Goal: Complete application form

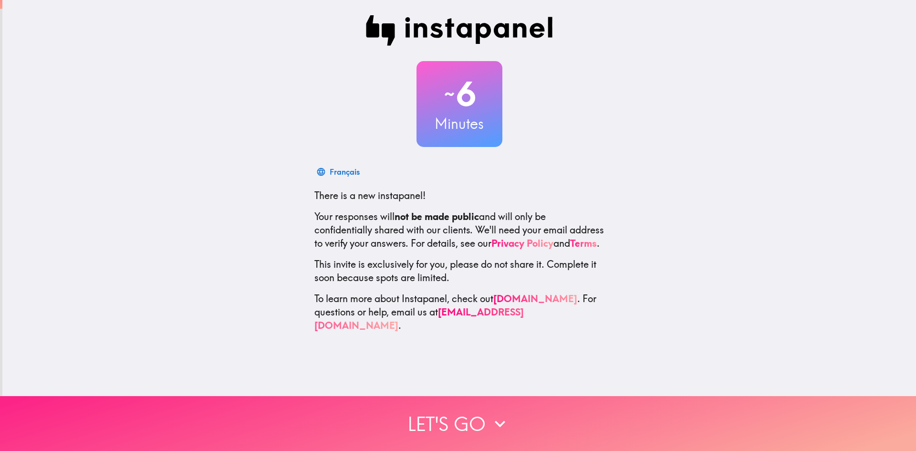
click at [498, 413] on icon "button" at bounding box center [499, 423] width 21 height 21
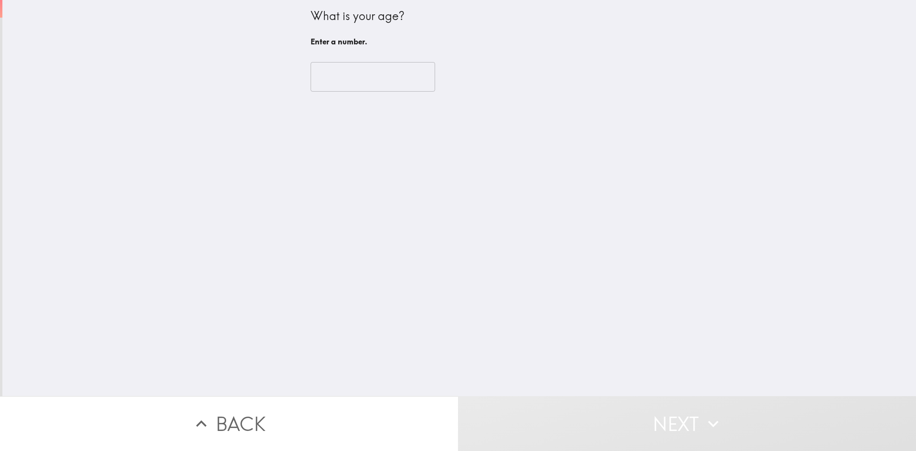
click at [368, 70] on input "number" at bounding box center [372, 77] width 124 height 30
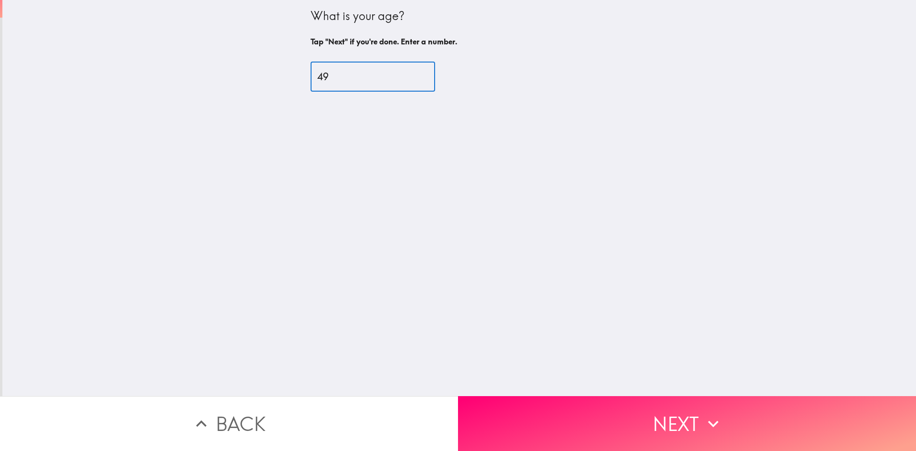
type input "49"
click at [575, 399] on button "Next" at bounding box center [687, 423] width 458 height 55
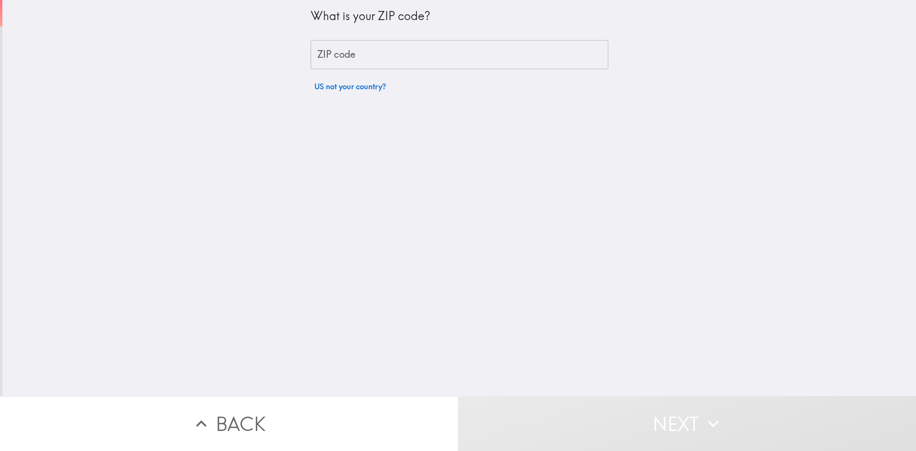
click at [411, 56] on input "ZIP code" at bounding box center [459, 55] width 298 height 30
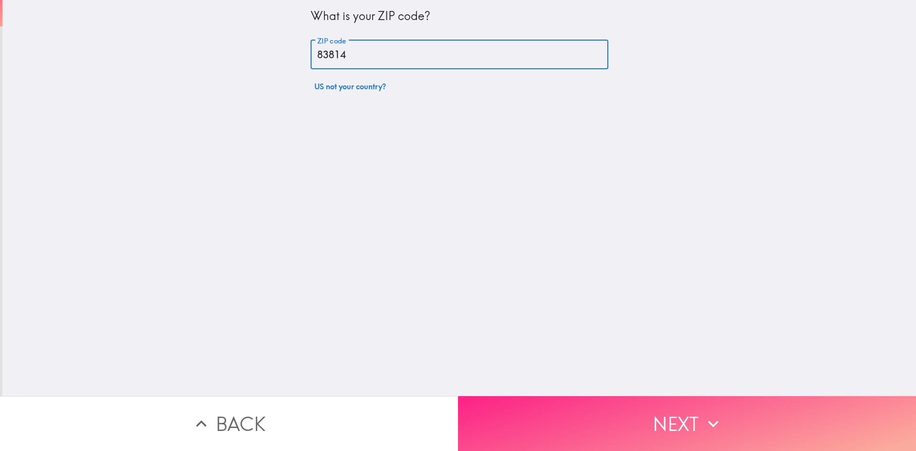
type input "83814"
click at [622, 422] on button "Next" at bounding box center [687, 423] width 458 height 55
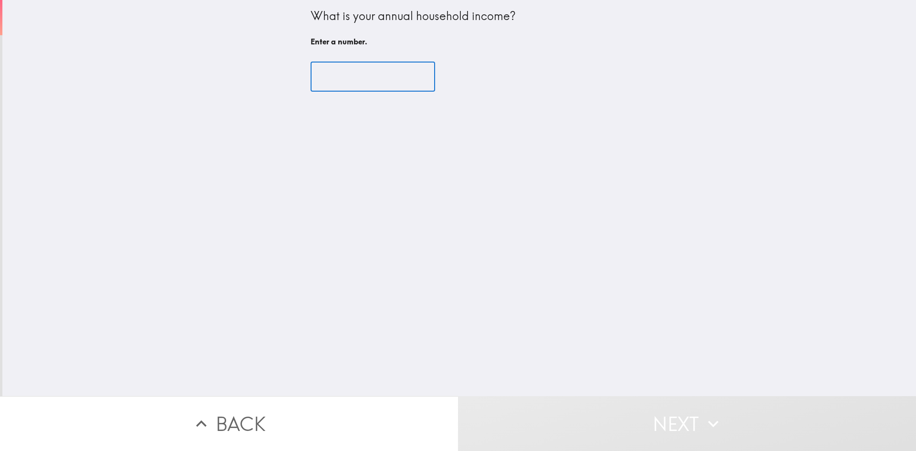
click at [361, 81] on input "number" at bounding box center [372, 77] width 124 height 30
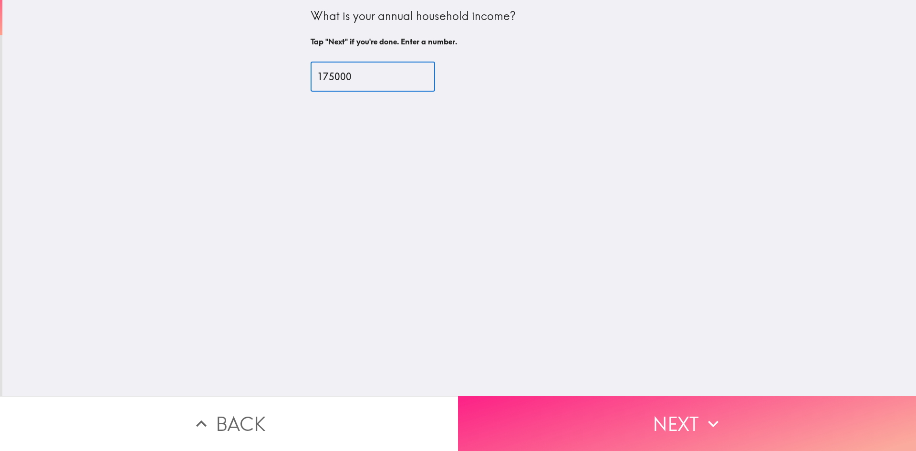
type input "175000"
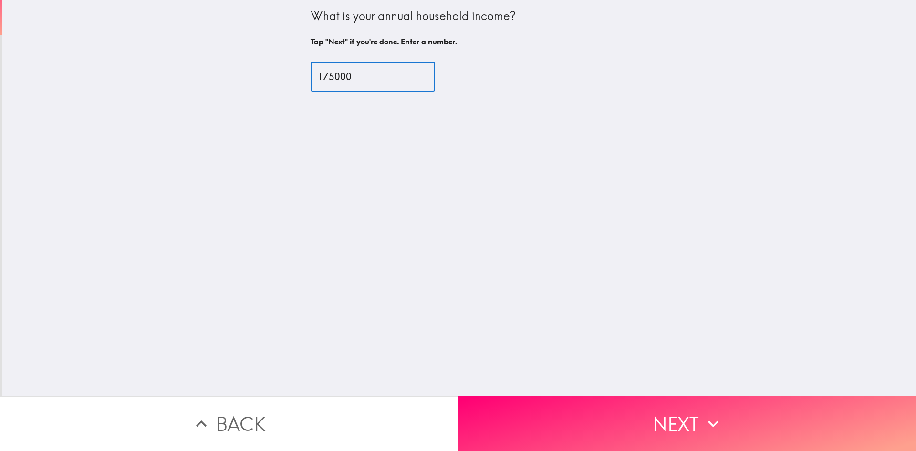
drag, startPoint x: 557, startPoint y: 404, endPoint x: 561, endPoint y: 400, distance: 5.7
click at [558, 404] on button "Next" at bounding box center [687, 423] width 458 height 55
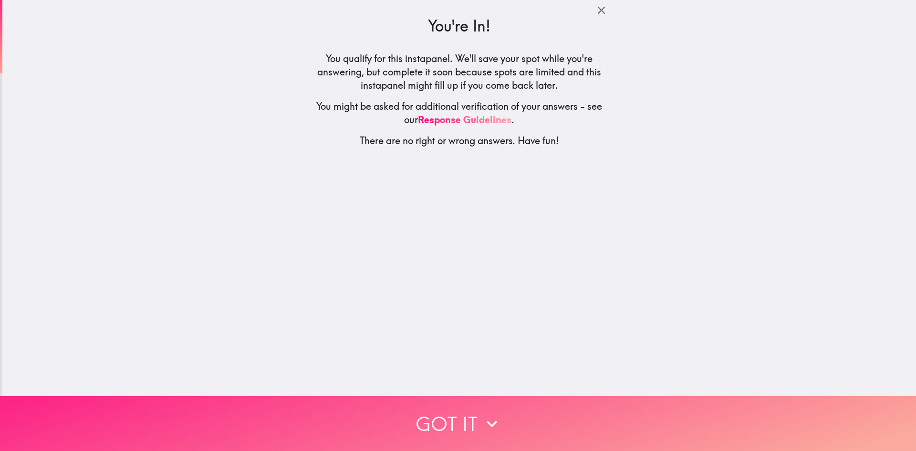
click at [490, 405] on button "Got it" at bounding box center [458, 423] width 916 height 55
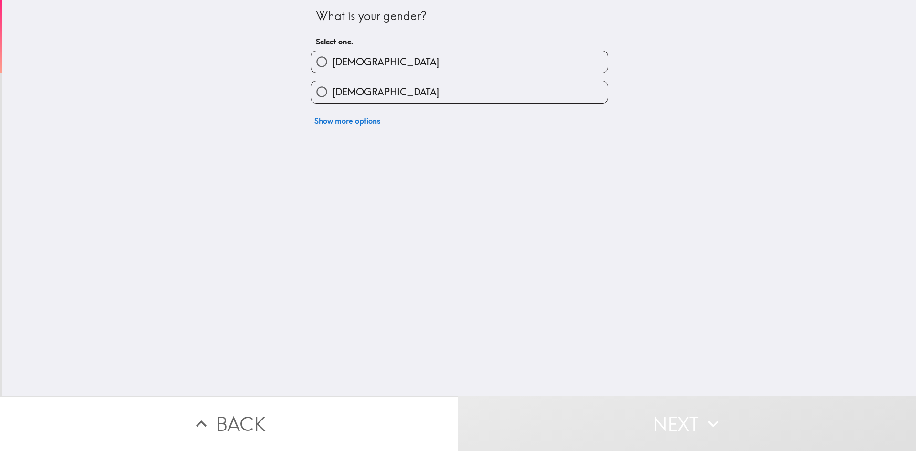
click at [380, 87] on label "[DEMOGRAPHIC_DATA]" at bounding box center [459, 91] width 297 height 21
click at [332, 87] on input "[DEMOGRAPHIC_DATA]" at bounding box center [321, 91] width 21 height 21
radio input "true"
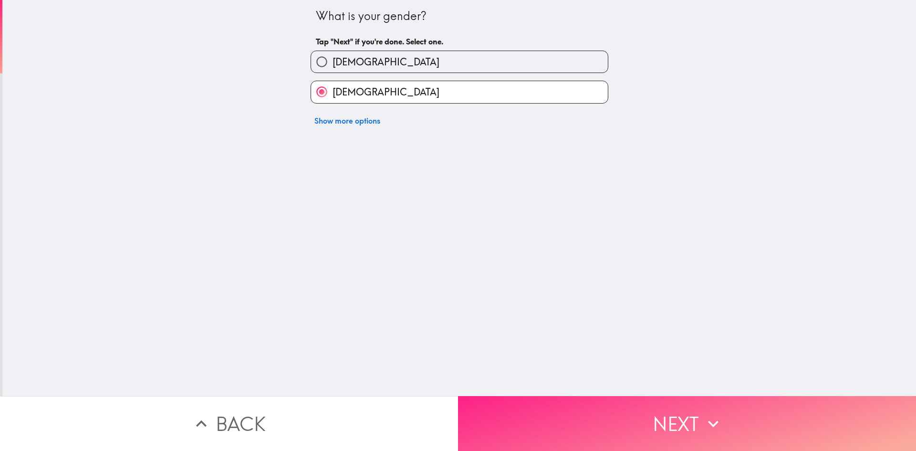
click at [616, 424] on button "Next" at bounding box center [687, 423] width 458 height 55
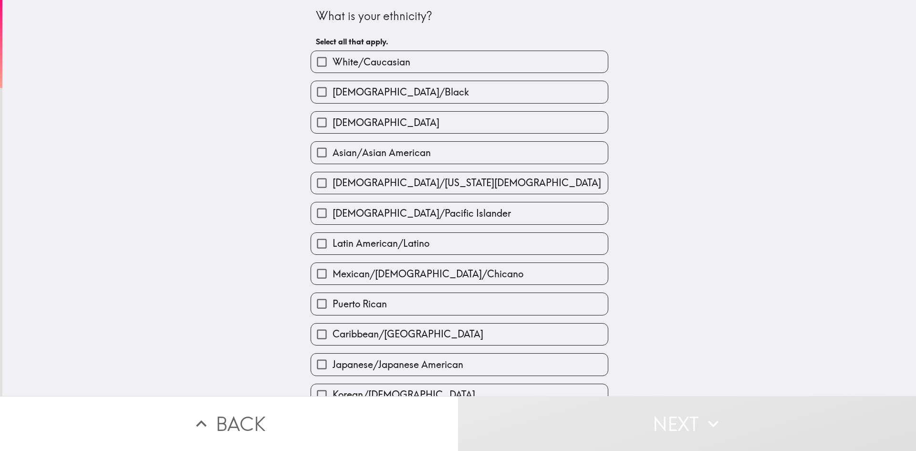
click at [336, 56] on span "White/Caucasian" at bounding box center [371, 61] width 78 height 13
click at [332, 56] on input "White/Caucasian" at bounding box center [321, 61] width 21 height 21
checkbox input "true"
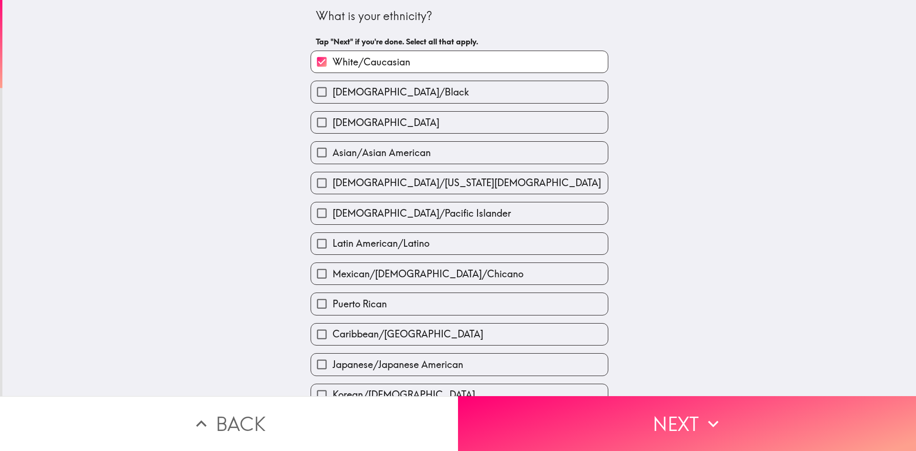
scroll to position [229, 0]
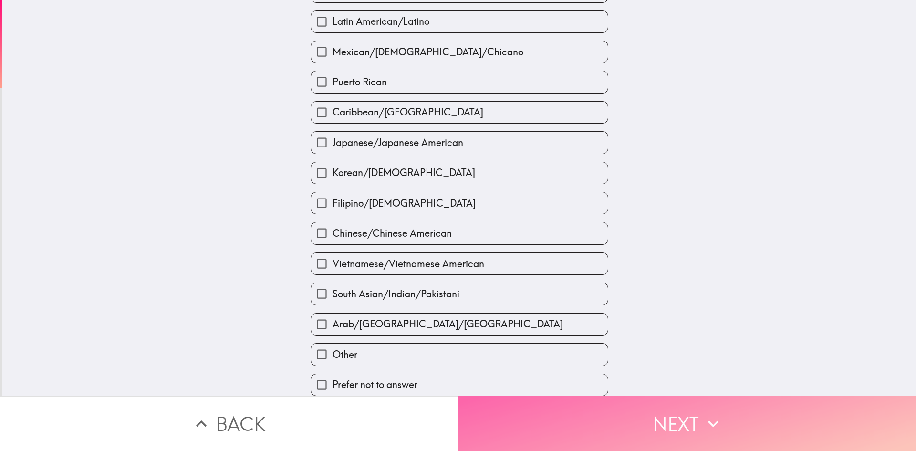
drag, startPoint x: 653, startPoint y: 411, endPoint x: 663, endPoint y: 413, distance: 10.1
click at [653, 412] on button "Next" at bounding box center [687, 423] width 458 height 55
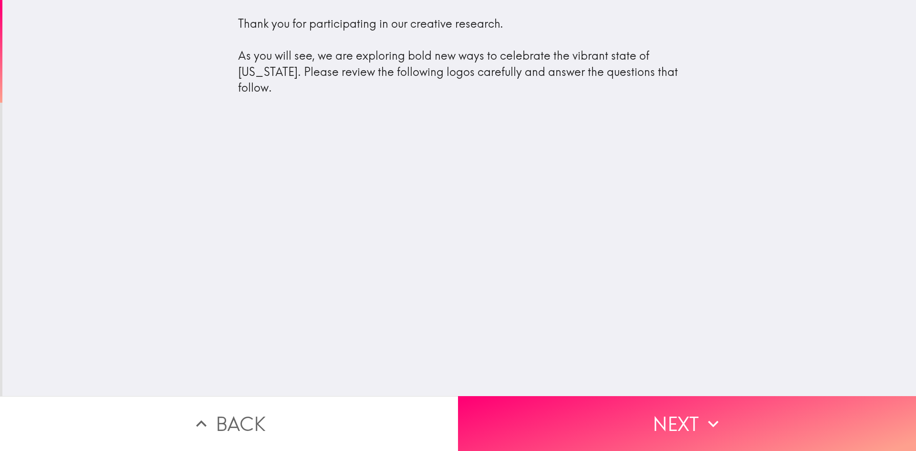
drag, startPoint x: 226, startPoint y: 49, endPoint x: 270, endPoint y: 84, distance: 56.3
click at [270, 88] on div "Thank you for participating in our creative research. As you will see, we are e…" at bounding box center [459, 60] width 458 height 104
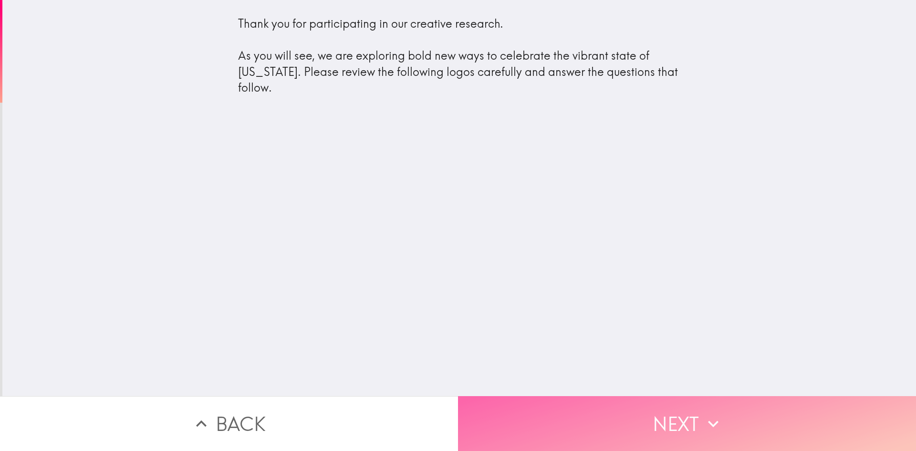
click at [596, 406] on button "Next" at bounding box center [687, 423] width 458 height 55
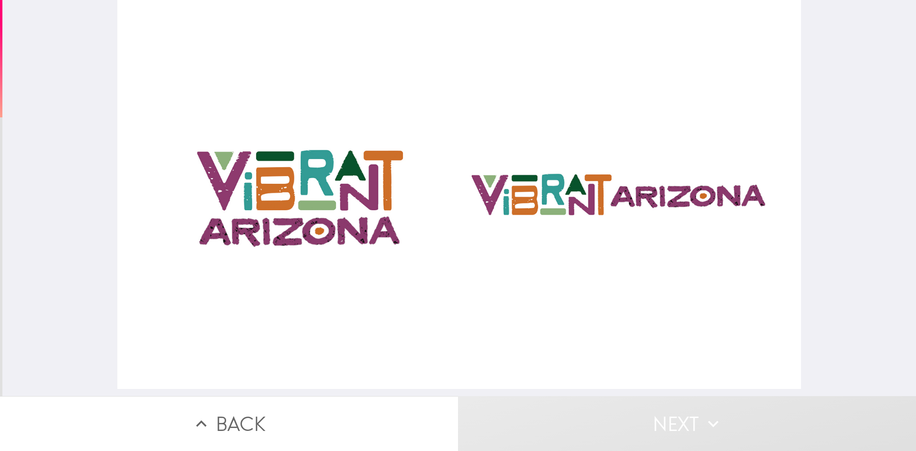
click at [480, 225] on div at bounding box center [459, 194] width 684 height 389
click at [510, 207] on div at bounding box center [459, 194] width 684 height 389
click at [511, 207] on div at bounding box center [459, 194] width 684 height 389
click at [259, 215] on div at bounding box center [459, 194] width 684 height 389
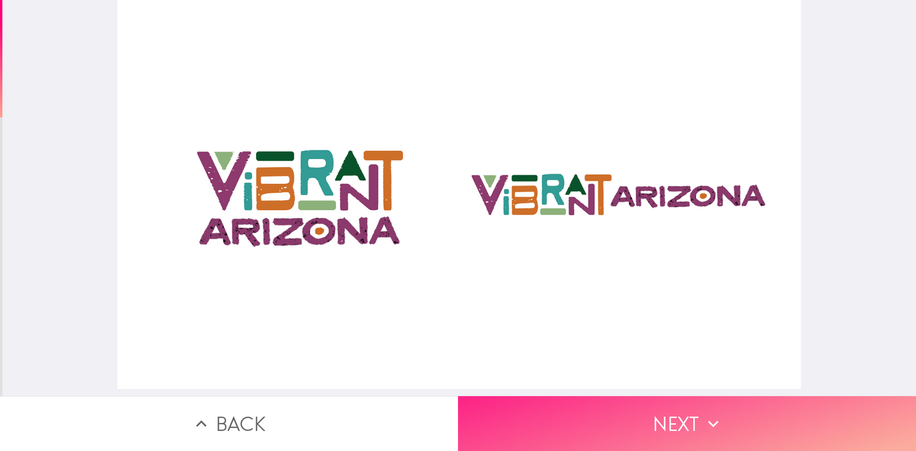
click at [597, 414] on button "Next" at bounding box center [687, 423] width 458 height 55
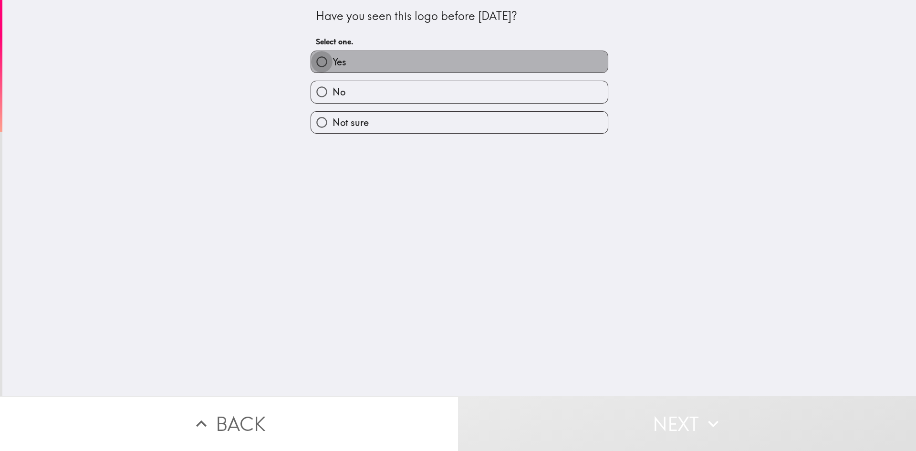
click at [320, 68] on input "Yes" at bounding box center [321, 61] width 21 height 21
radio input "true"
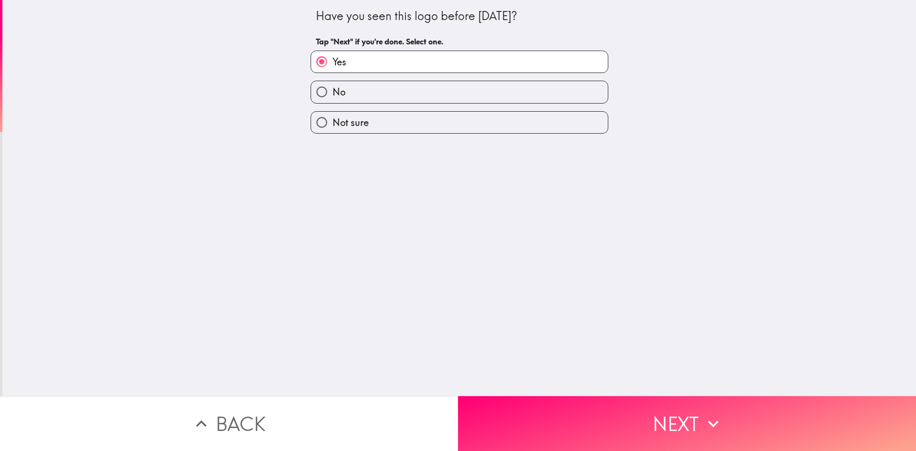
click at [320, 87] on input "No" at bounding box center [321, 91] width 21 height 21
radio input "true"
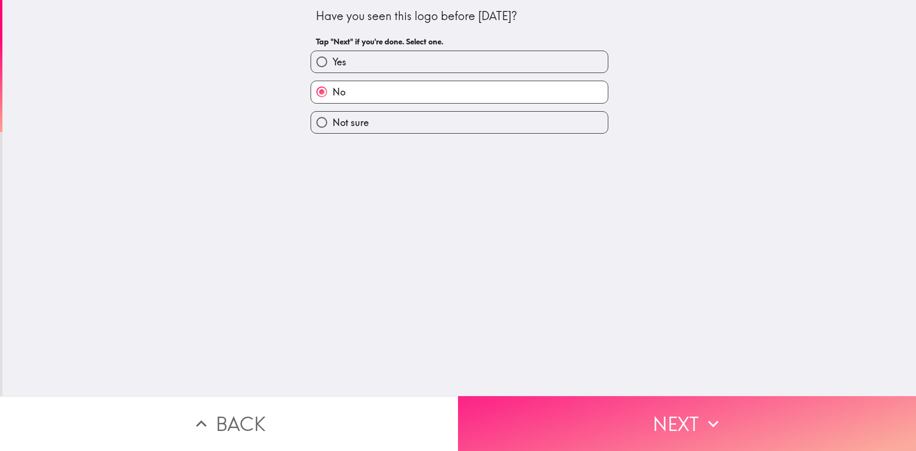
click at [630, 408] on button "Next" at bounding box center [687, 423] width 458 height 55
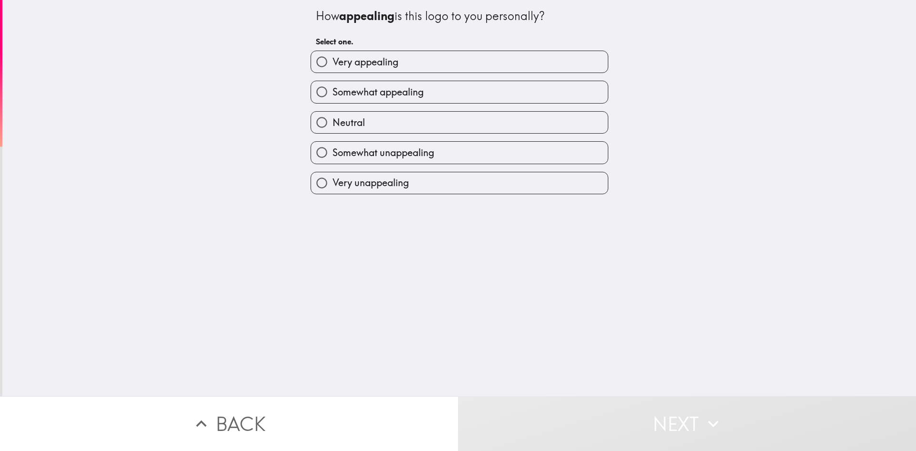
drag, startPoint x: 382, startPoint y: 57, endPoint x: 391, endPoint y: 61, distance: 9.7
click at [382, 58] on span "Very appealing" at bounding box center [365, 61] width 66 height 13
click at [332, 58] on input "Very appealing" at bounding box center [321, 61] width 21 height 21
radio input "true"
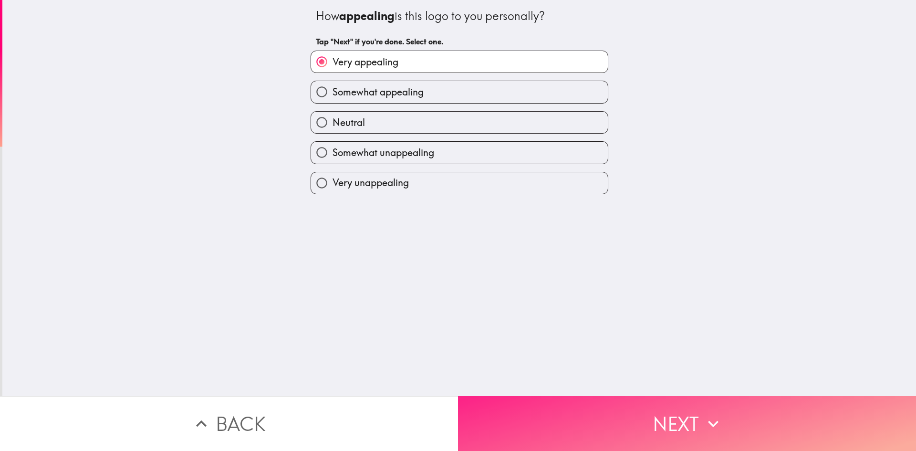
click at [682, 426] on button "Next" at bounding box center [687, 423] width 458 height 55
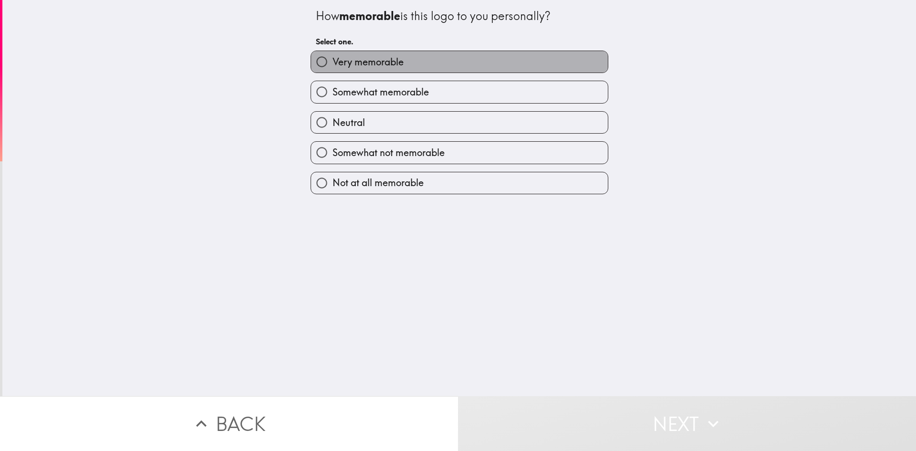
click at [410, 62] on label "Very memorable" at bounding box center [459, 61] width 297 height 21
click at [332, 62] on input "Very memorable" at bounding box center [321, 61] width 21 height 21
radio input "true"
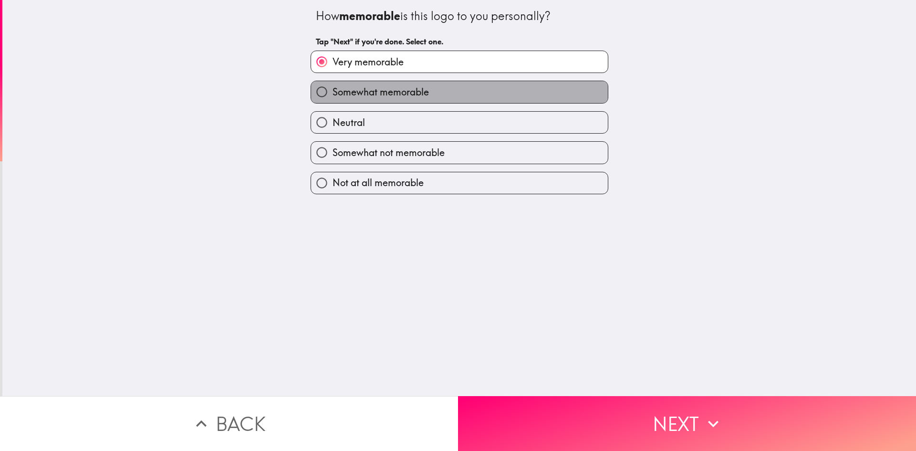
click at [417, 98] on span "Somewhat memorable" at bounding box center [380, 91] width 96 height 13
click at [332, 98] on input "Somewhat memorable" at bounding box center [321, 91] width 21 height 21
radio input "true"
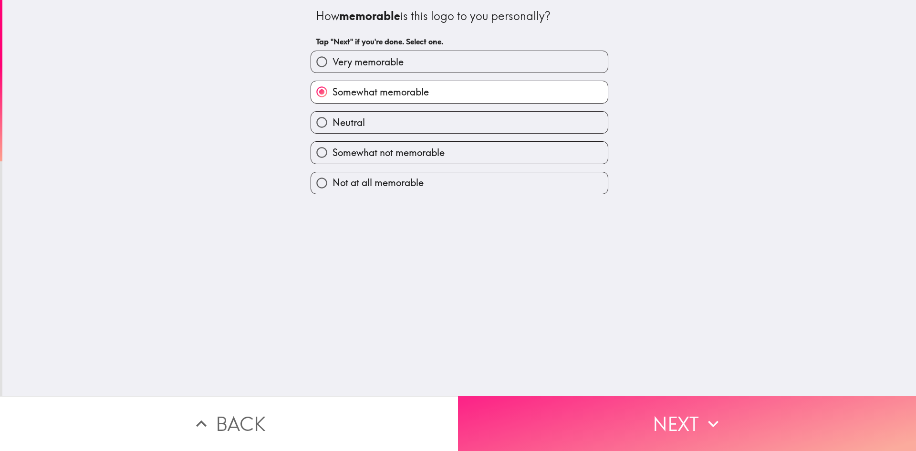
click at [581, 418] on button "Next" at bounding box center [687, 423] width 458 height 55
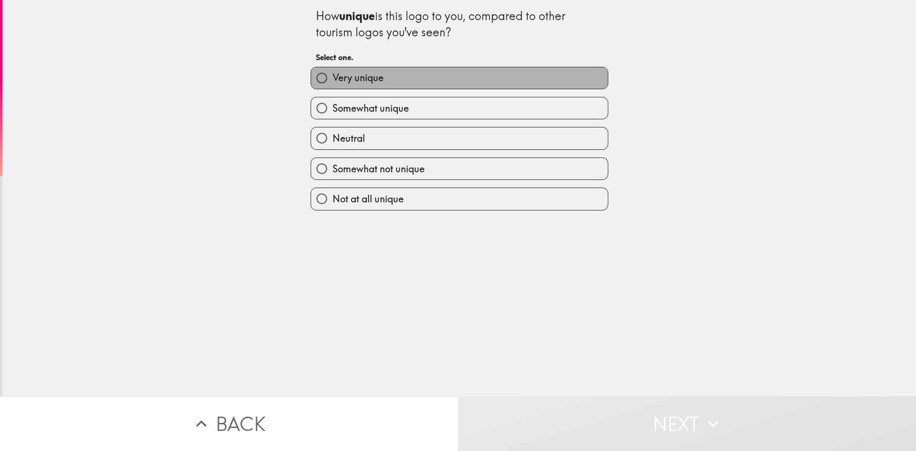
click at [342, 73] on span "Very unique" at bounding box center [357, 77] width 51 height 13
click at [332, 73] on input "Very unique" at bounding box center [321, 77] width 21 height 21
radio input "true"
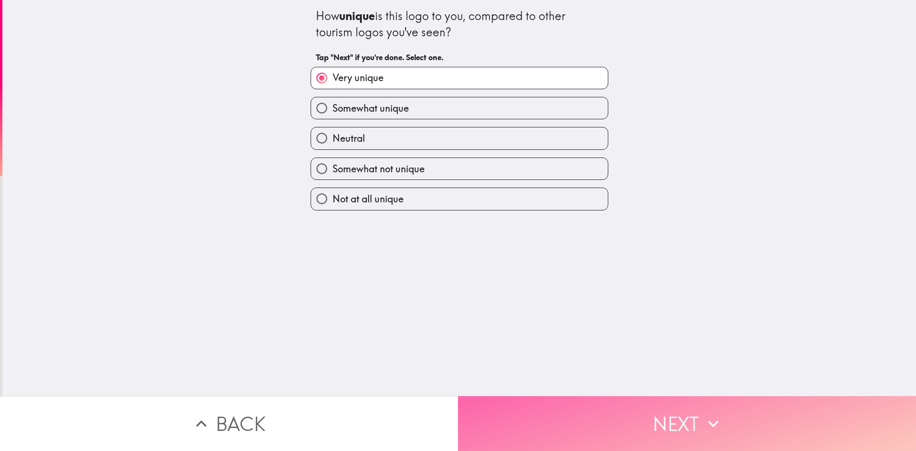
click at [552, 435] on button "Next" at bounding box center [687, 423] width 458 height 55
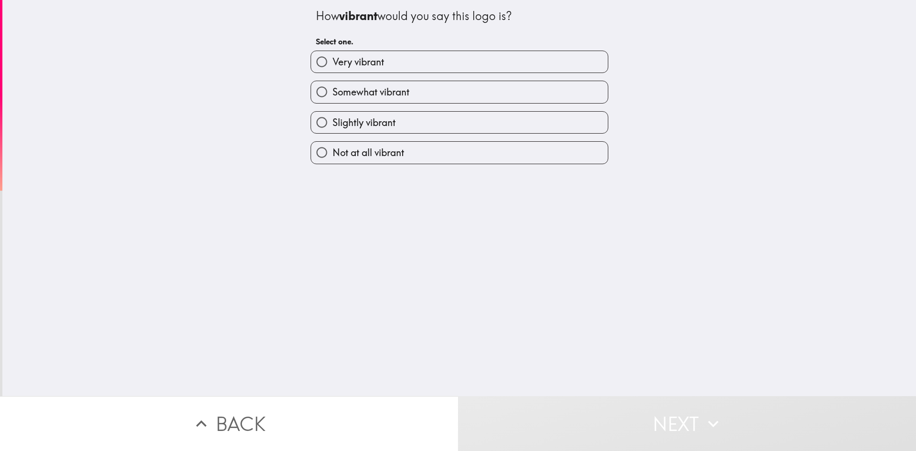
click at [364, 63] on span "Very vibrant" at bounding box center [358, 61] width 52 height 13
click at [332, 63] on input "Very vibrant" at bounding box center [321, 61] width 21 height 21
radio input "true"
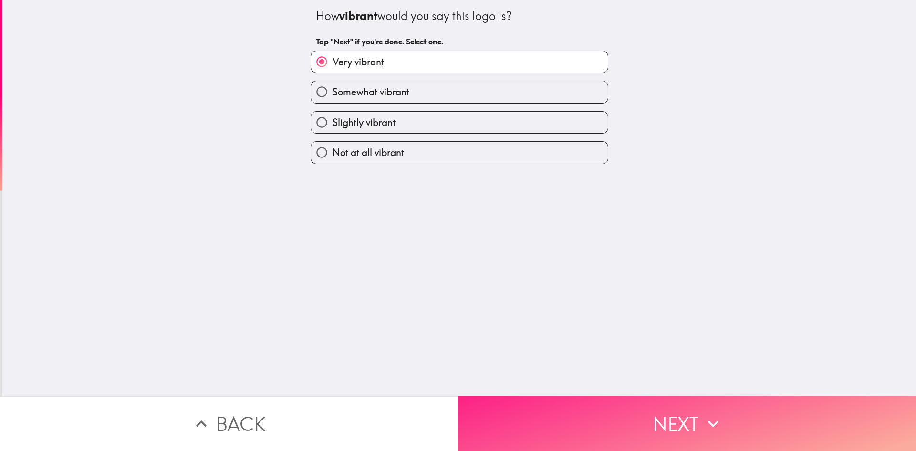
click at [587, 424] on button "Next" at bounding box center [687, 423] width 458 height 55
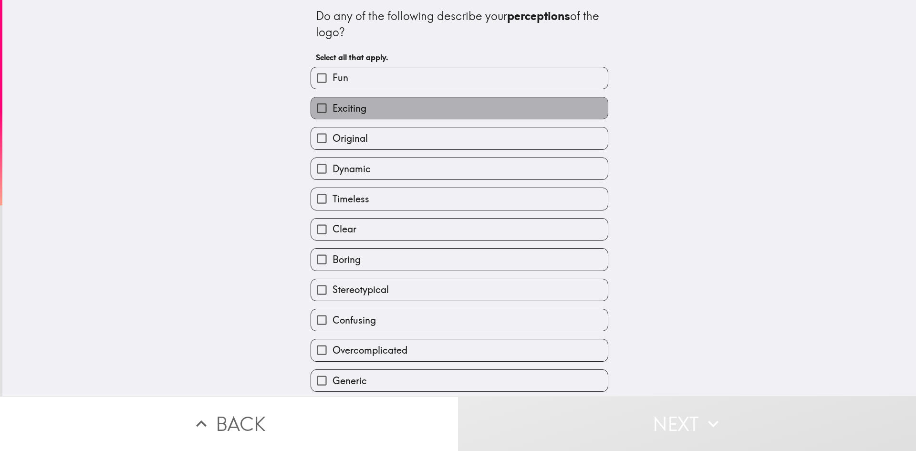
click at [358, 112] on span "Exciting" at bounding box center [349, 108] width 34 height 13
click at [332, 112] on input "Exciting" at bounding box center [321, 107] width 21 height 21
checkbox input "true"
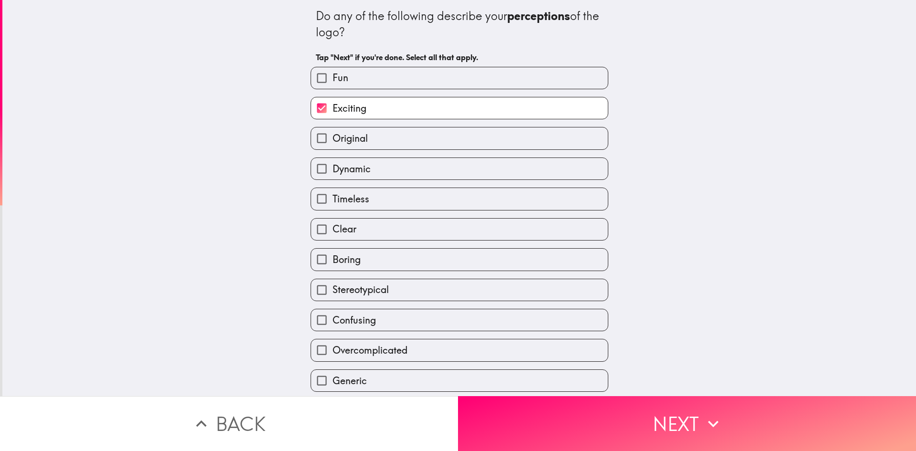
click at [349, 174] on span "Dynamic" at bounding box center [351, 168] width 38 height 13
click at [332, 174] on input "Dynamic" at bounding box center [321, 168] width 21 height 21
checkbox input "true"
drag, startPoint x: 346, startPoint y: 256, endPoint x: 361, endPoint y: 276, distance: 25.3
click at [347, 256] on span "Boring" at bounding box center [346, 259] width 28 height 13
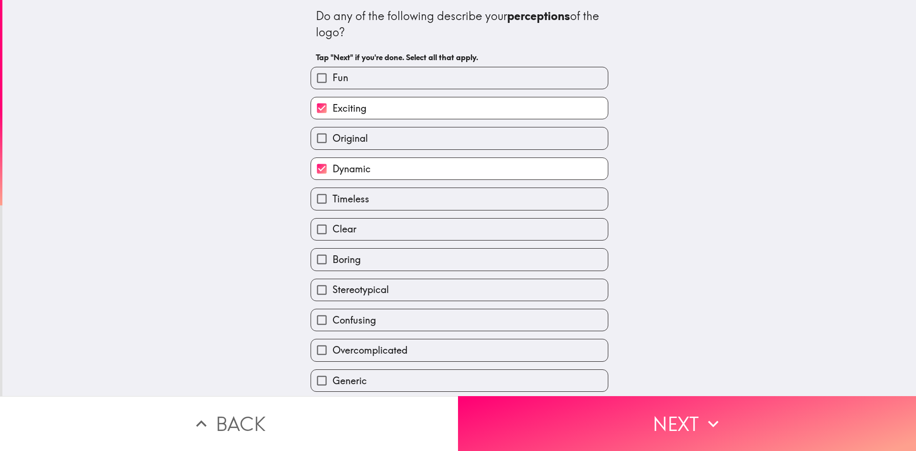
click at [332, 256] on input "Boring" at bounding box center [321, 258] width 21 height 21
checkbox input "true"
drag, startPoint x: 368, startPoint y: 318, endPoint x: 372, endPoint y: 319, distance: 4.8
click at [368, 318] on span "Confusing" at bounding box center [353, 319] width 43 height 13
click at [332, 318] on input "Confusing" at bounding box center [321, 319] width 21 height 21
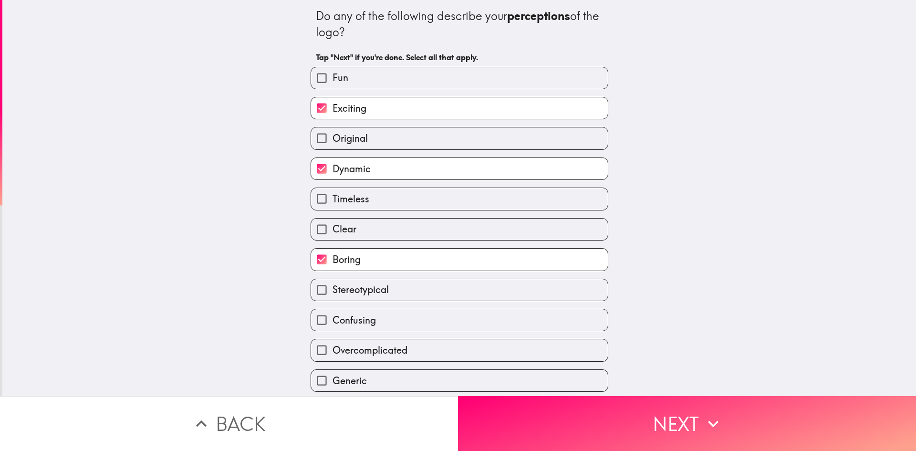
checkbox input "true"
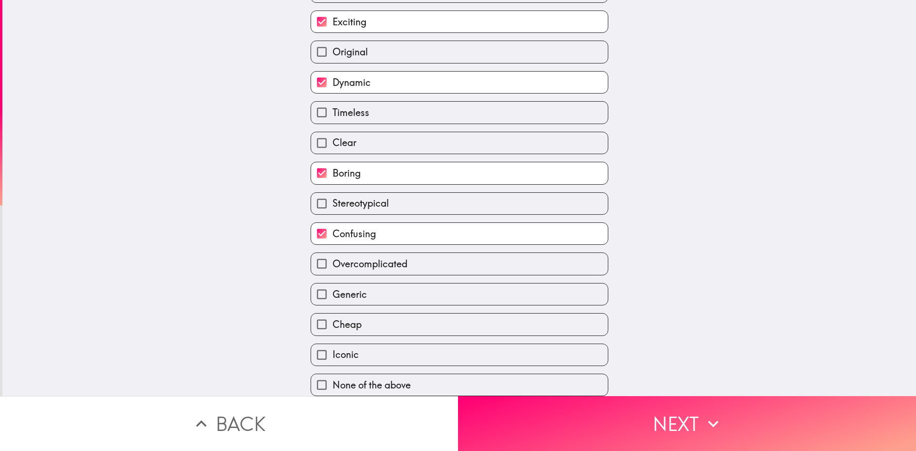
click at [332, 290] on span "Generic" at bounding box center [349, 294] width 34 height 13
click at [330, 290] on input "Generic" at bounding box center [321, 293] width 21 height 21
checkbox input "true"
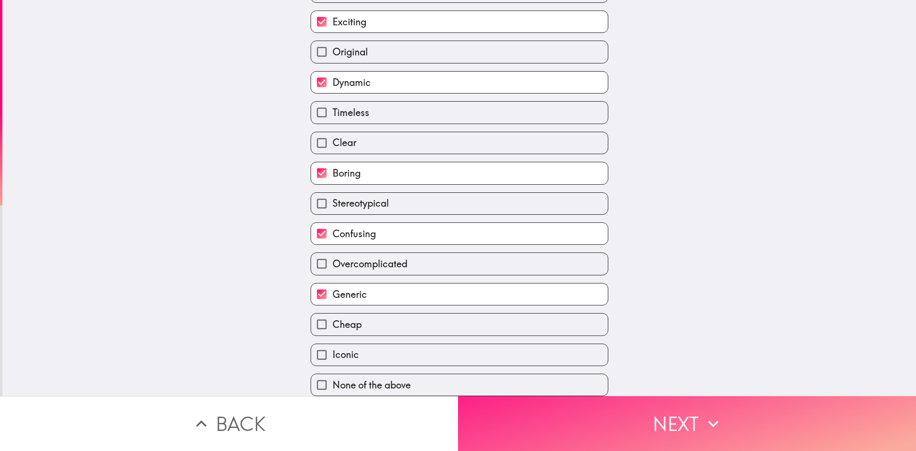
click at [639, 405] on button "Next" at bounding box center [687, 423] width 458 height 55
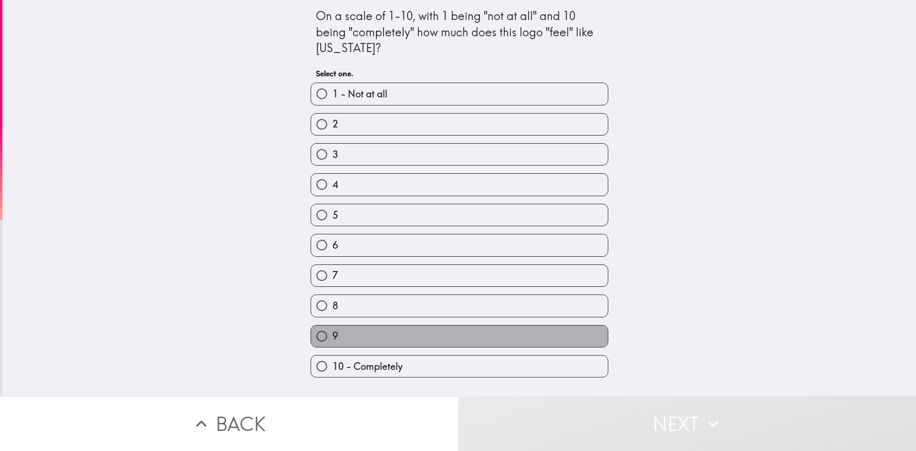
drag, startPoint x: 370, startPoint y: 332, endPoint x: 537, endPoint y: 384, distance: 175.1
click at [378, 332] on label "9" at bounding box center [459, 335] width 297 height 21
click at [332, 332] on input "9" at bounding box center [321, 335] width 21 height 21
radio input "true"
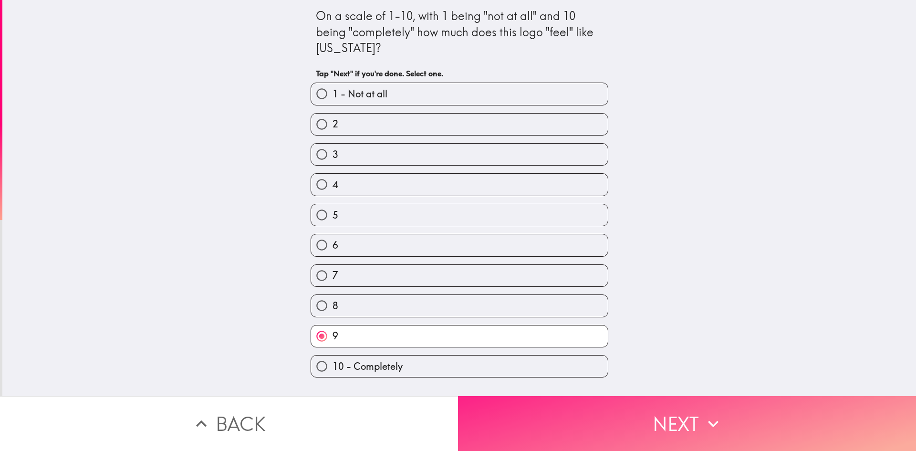
click at [616, 410] on button "Next" at bounding box center [687, 423] width 458 height 55
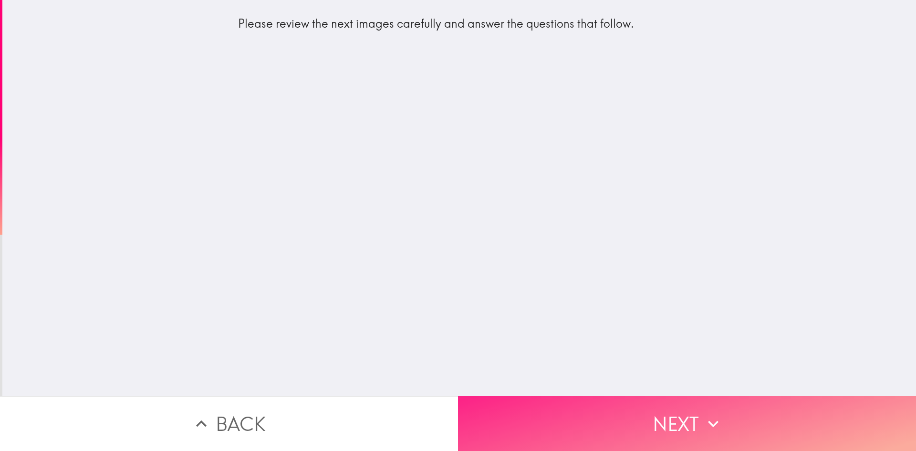
click at [571, 396] on button "Next" at bounding box center [687, 423] width 458 height 55
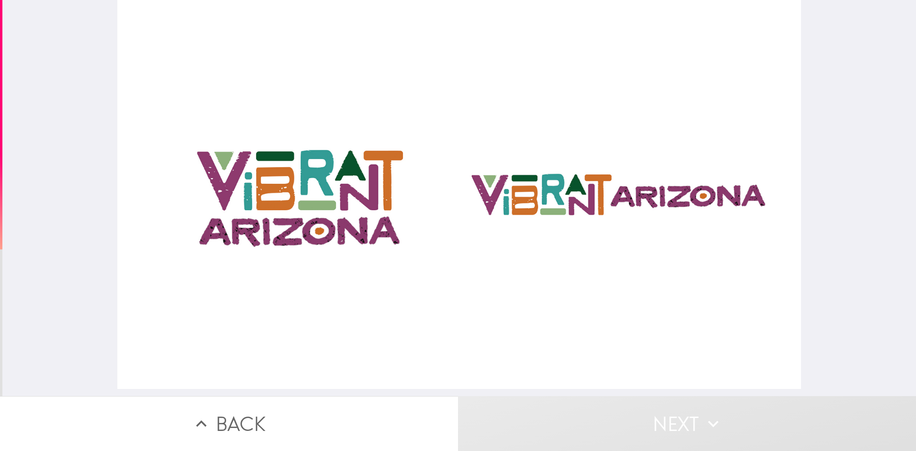
click at [335, 212] on div at bounding box center [459, 194] width 684 height 389
click at [592, 204] on div at bounding box center [459, 194] width 684 height 389
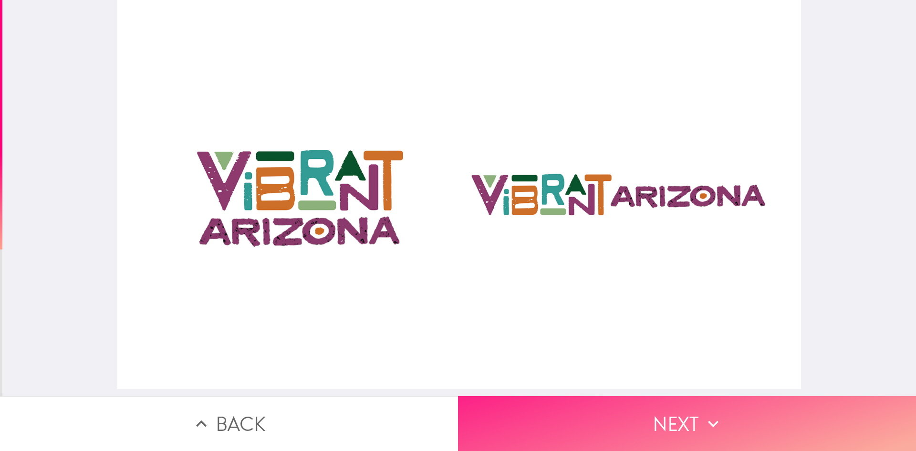
click at [704, 396] on button "Next" at bounding box center [687, 423] width 458 height 55
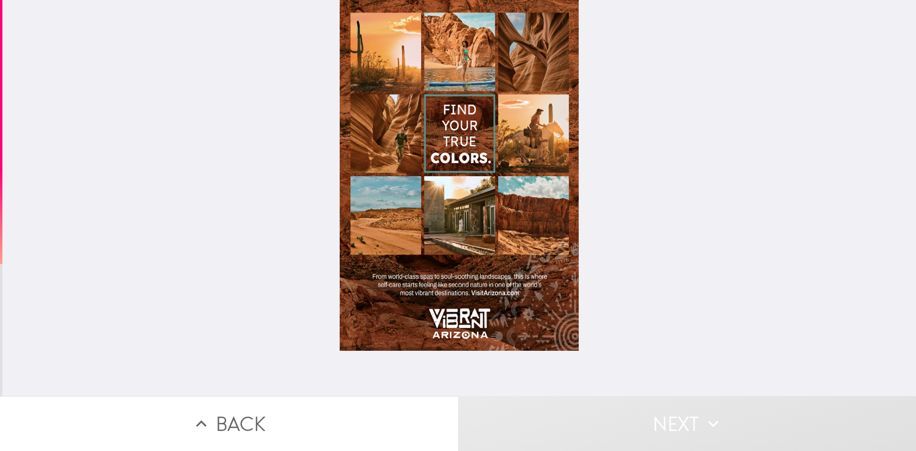
click at [479, 263] on div at bounding box center [459, 175] width 239 height 351
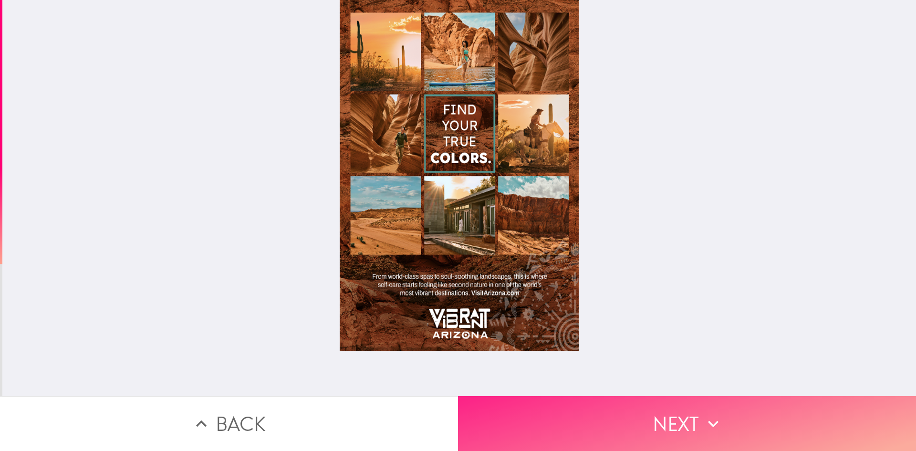
click at [528, 424] on button "Next" at bounding box center [687, 423] width 458 height 55
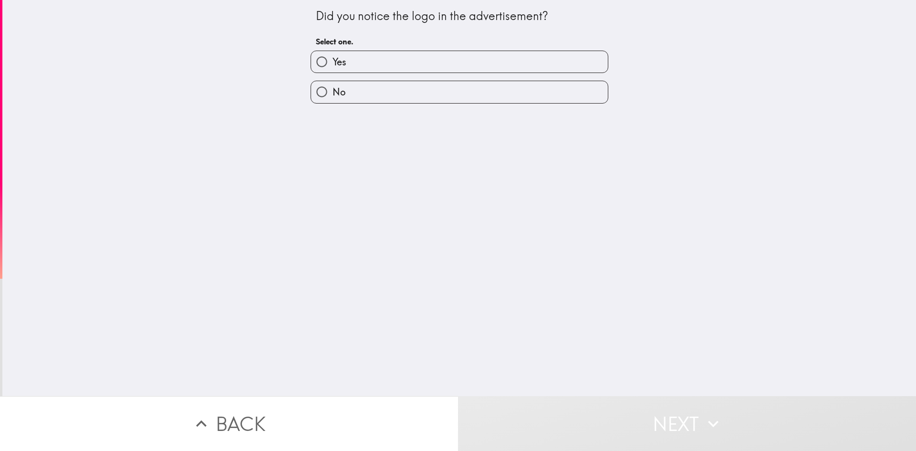
click at [439, 59] on label "Yes" at bounding box center [459, 61] width 297 height 21
click at [332, 59] on input "Yes" at bounding box center [321, 61] width 21 height 21
radio input "true"
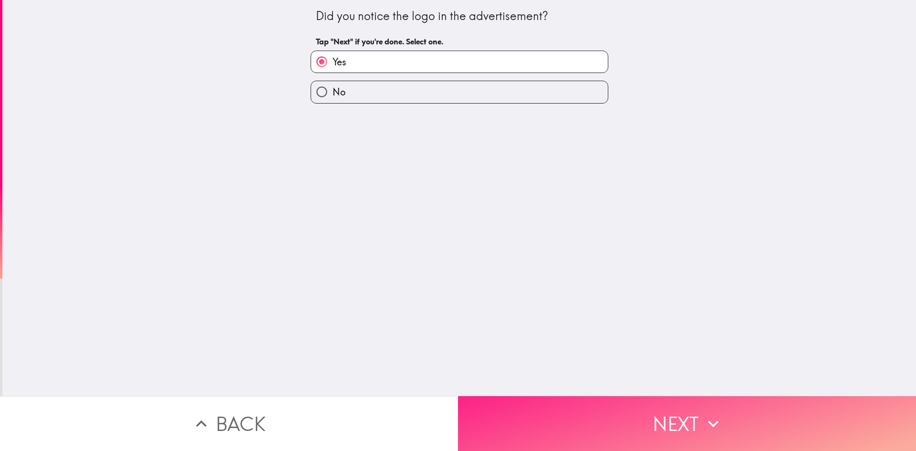
click at [575, 428] on button "Next" at bounding box center [687, 423] width 458 height 55
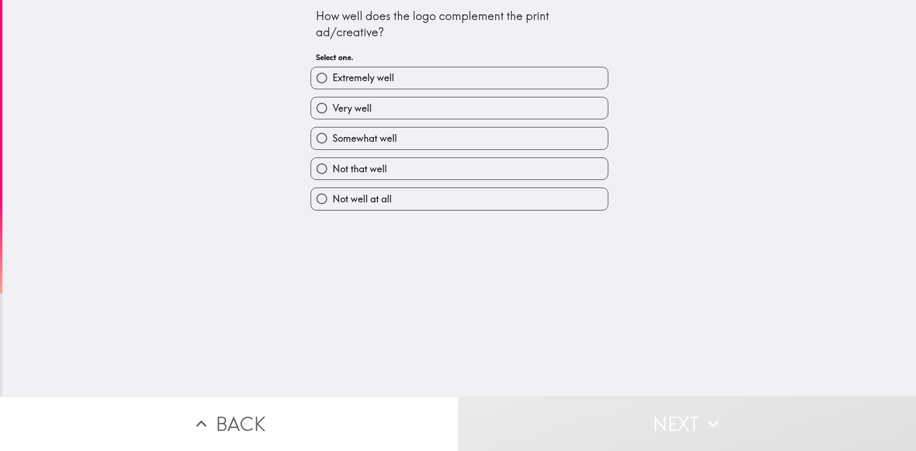
click at [386, 79] on span "Extremely well" at bounding box center [363, 77] width 62 height 13
click at [332, 79] on input "Extremely well" at bounding box center [321, 77] width 21 height 21
radio input "true"
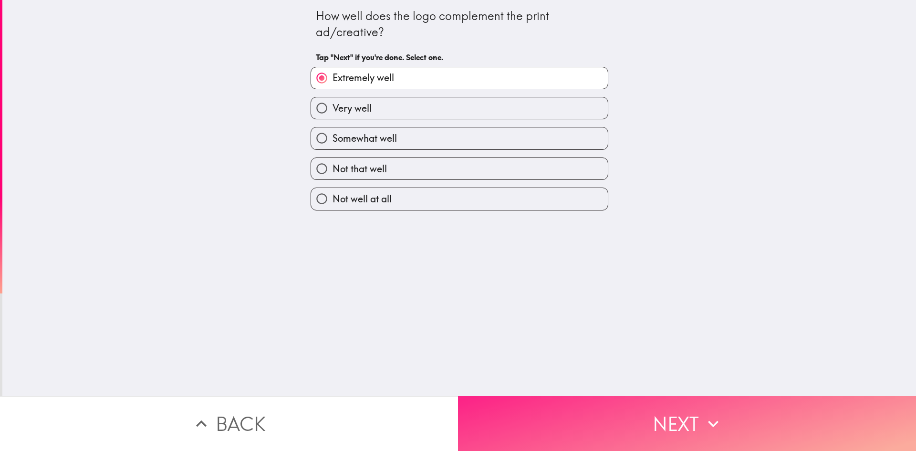
click at [550, 421] on button "Next" at bounding box center [687, 423] width 458 height 55
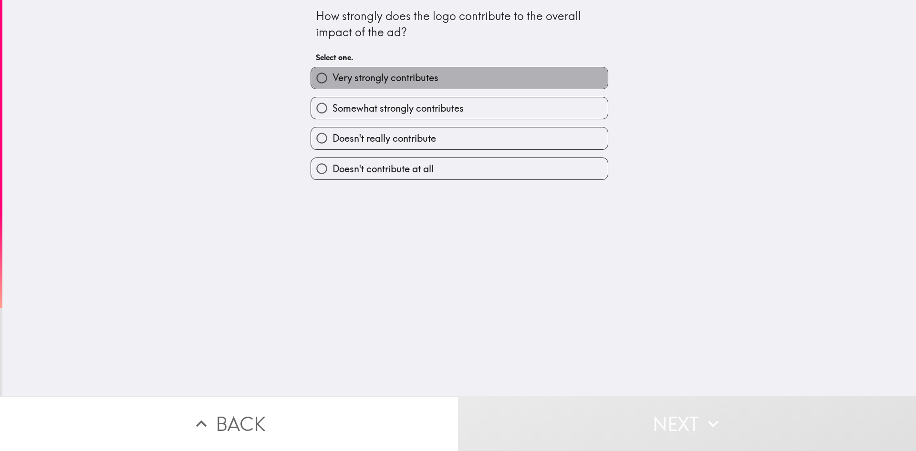
click at [338, 78] on span "Very strongly contributes" at bounding box center [385, 77] width 106 height 13
click at [332, 78] on input "Very strongly contributes" at bounding box center [321, 77] width 21 height 21
radio input "true"
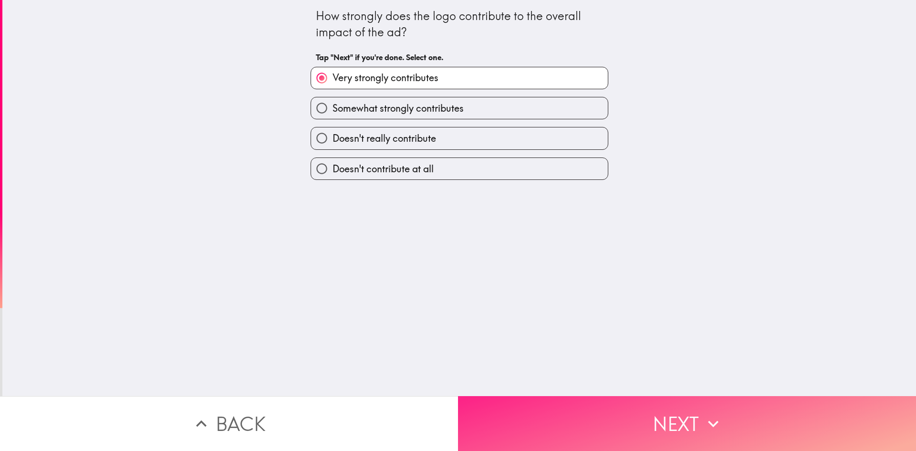
click at [539, 434] on button "Next" at bounding box center [687, 423] width 458 height 55
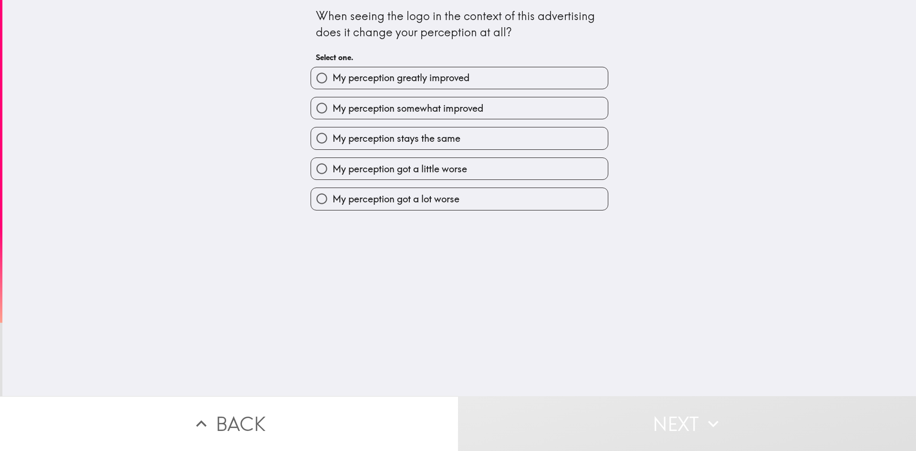
click at [385, 104] on span "My perception somewhat improved" at bounding box center [407, 108] width 151 height 13
click at [332, 104] on input "My perception somewhat improved" at bounding box center [321, 107] width 21 height 21
radio input "true"
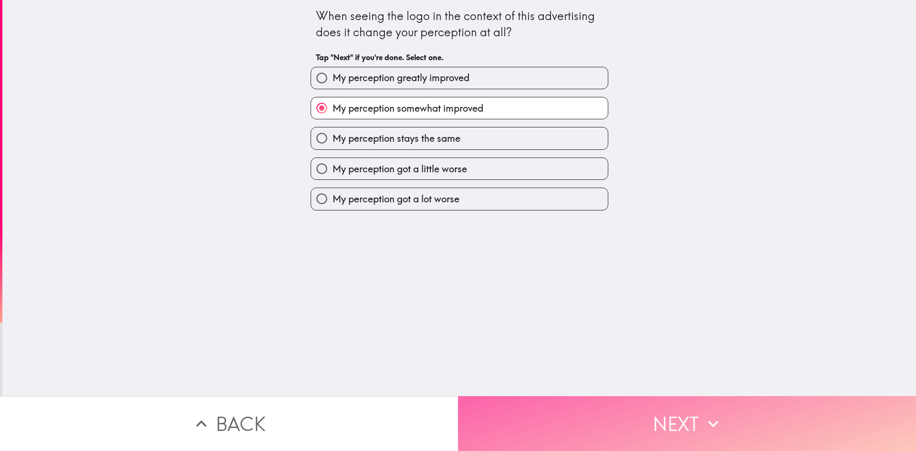
click at [562, 420] on button "Next" at bounding box center [687, 423] width 458 height 55
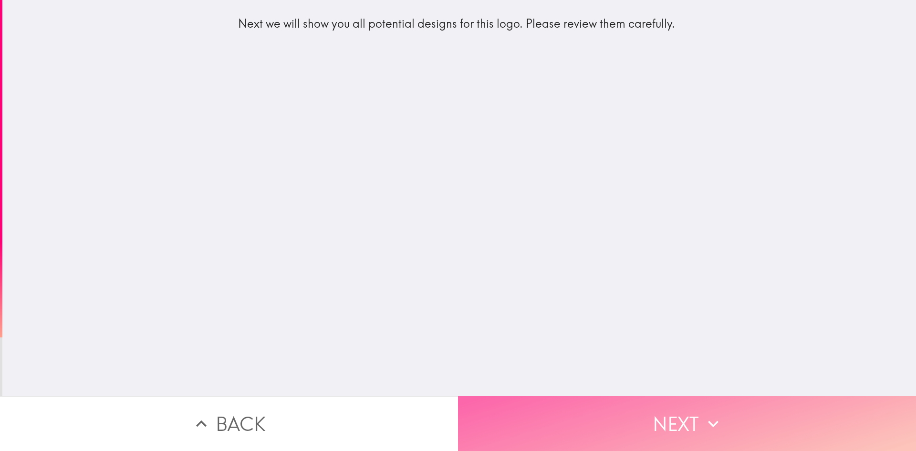
click at [534, 408] on button "Next" at bounding box center [687, 423] width 458 height 55
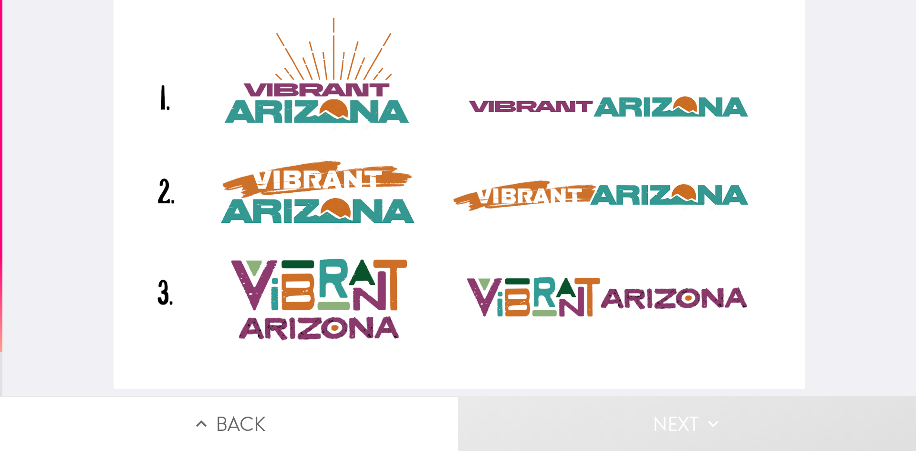
click at [333, 113] on div at bounding box center [459, 194] width 691 height 389
click at [556, 205] on div at bounding box center [459, 194] width 691 height 389
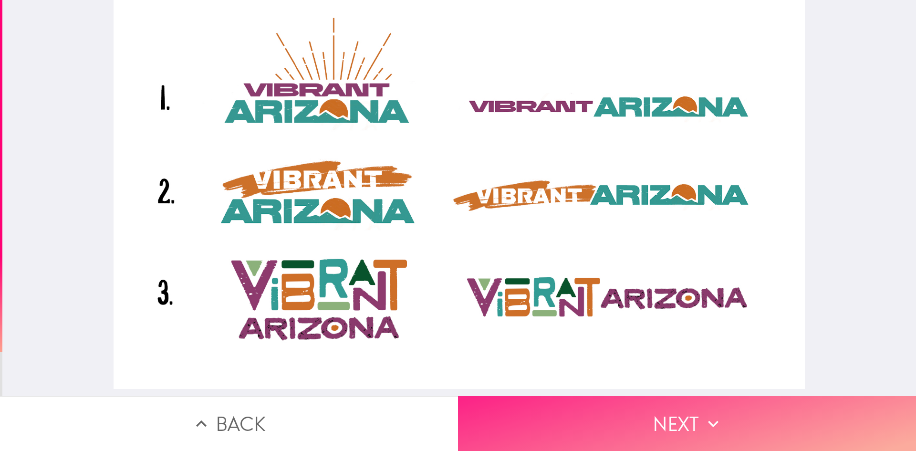
click at [594, 440] on button "Next" at bounding box center [687, 423] width 458 height 55
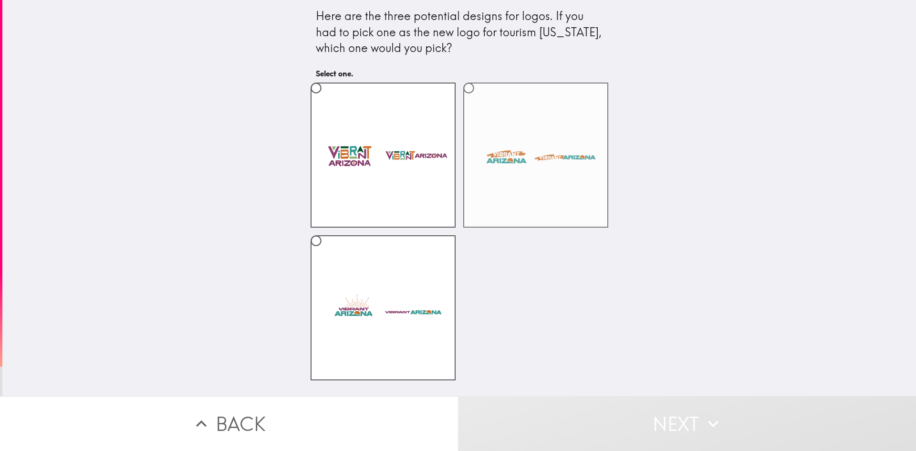
click at [512, 154] on label at bounding box center [535, 155] width 145 height 145
click at [479, 99] on input "radio" at bounding box center [468, 87] width 21 height 21
radio input "true"
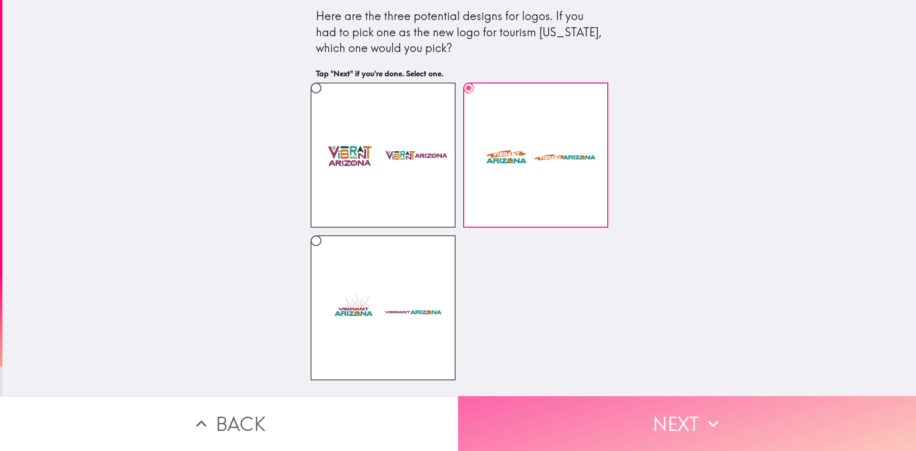
click at [589, 411] on button "Next" at bounding box center [687, 423] width 458 height 55
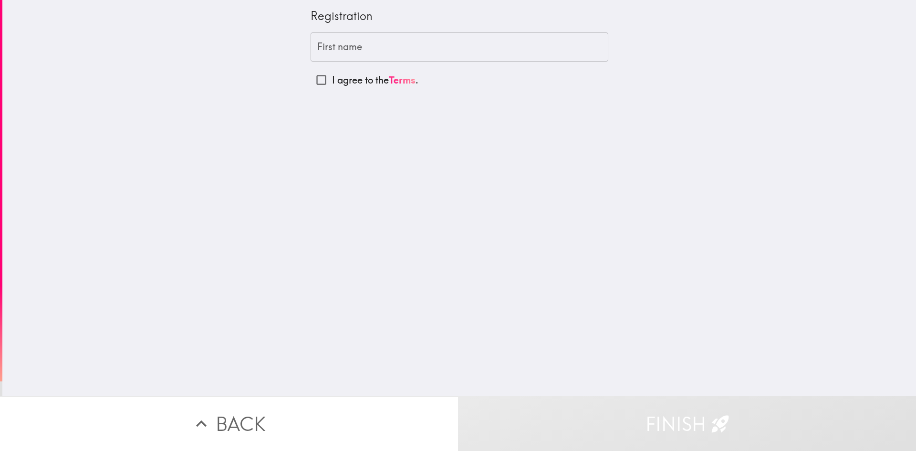
click at [379, 40] on input "First name" at bounding box center [459, 47] width 298 height 30
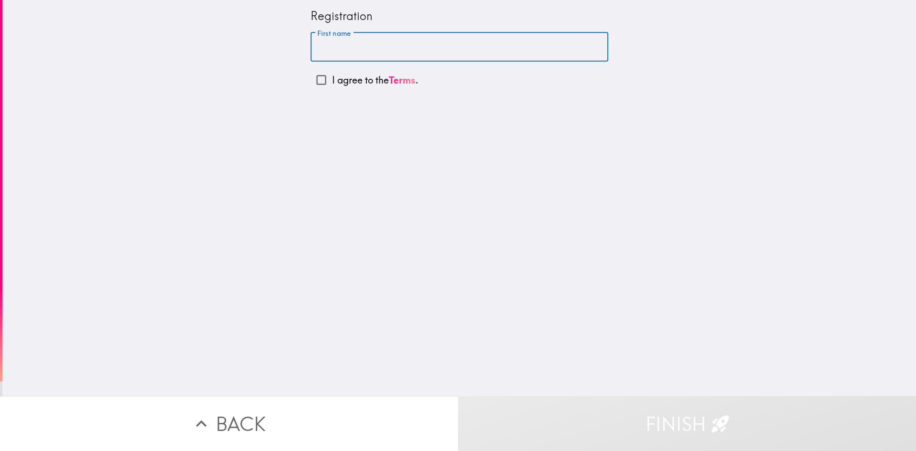
click at [313, 83] on input "I agree to the Terms ." at bounding box center [320, 79] width 21 height 21
checkbox input "true"
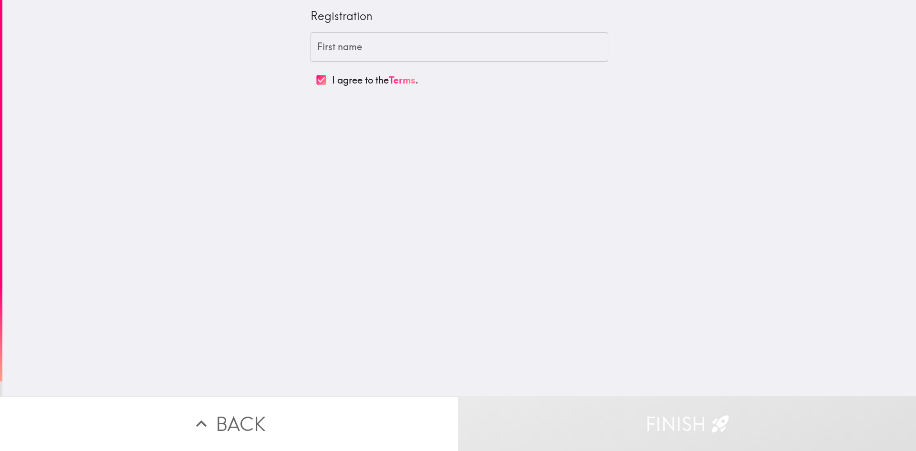
click at [353, 51] on input "First name" at bounding box center [459, 47] width 298 height 30
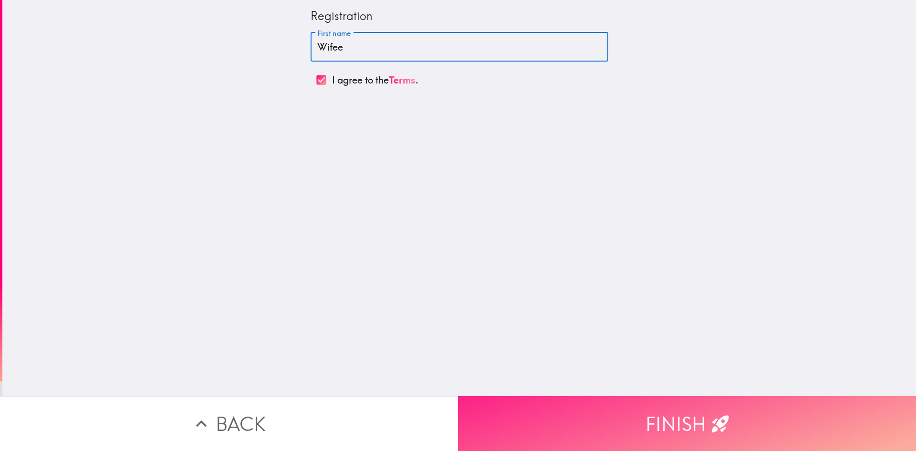
type input "Wifee"
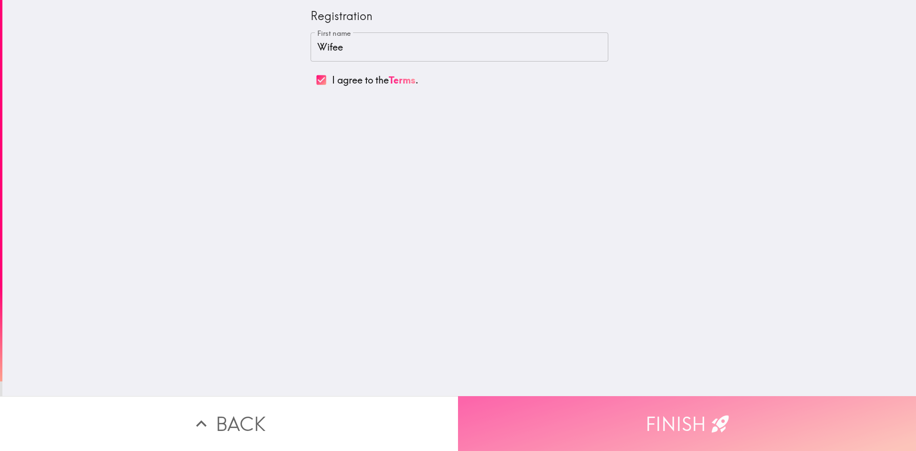
click at [588, 408] on button "Finish" at bounding box center [687, 423] width 458 height 55
